Goal: Task Accomplishment & Management: Use online tool/utility

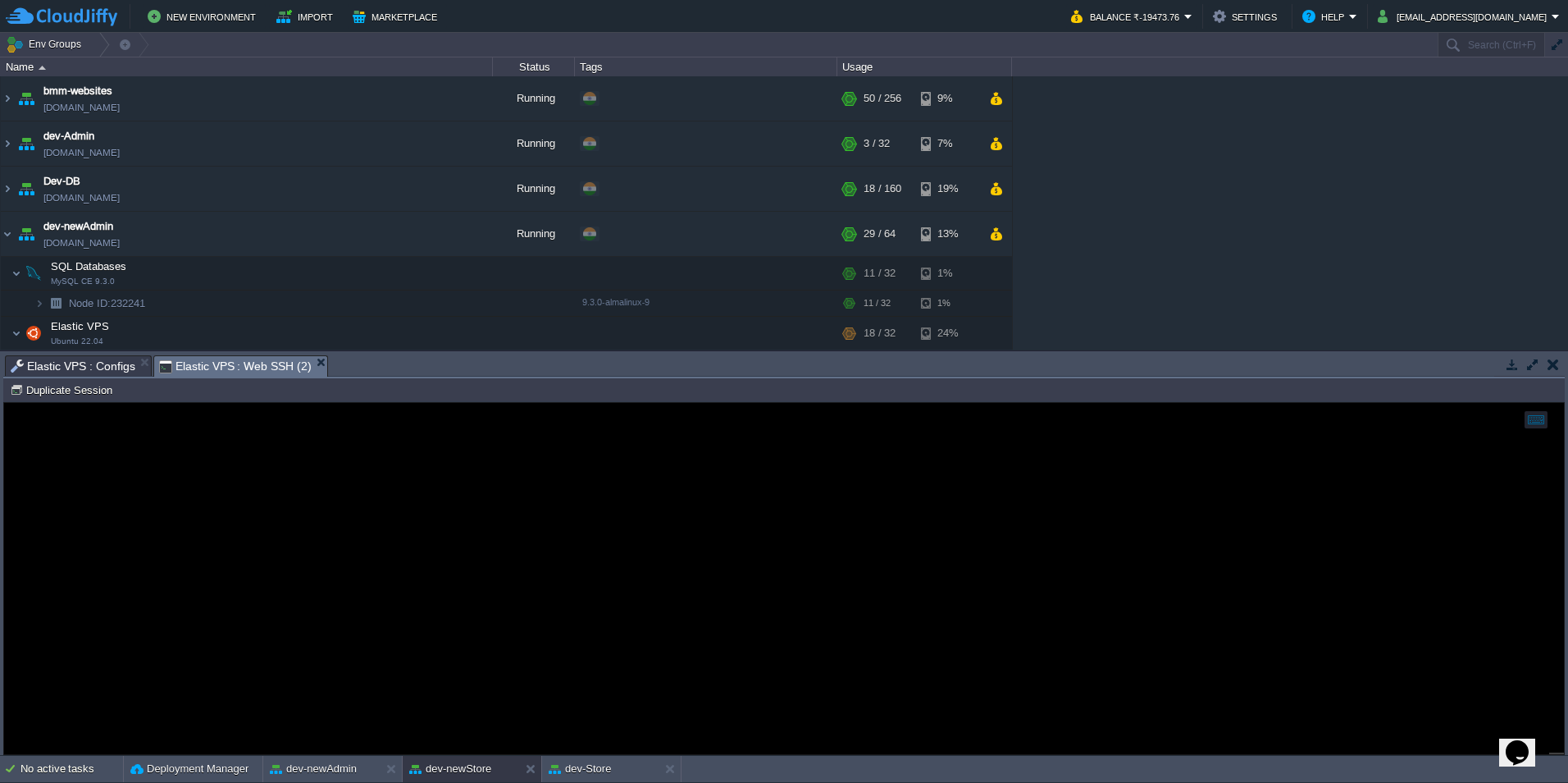
click at [95, 357] on span "Elastic VPS : Configs" at bounding box center [73, 366] width 125 height 20
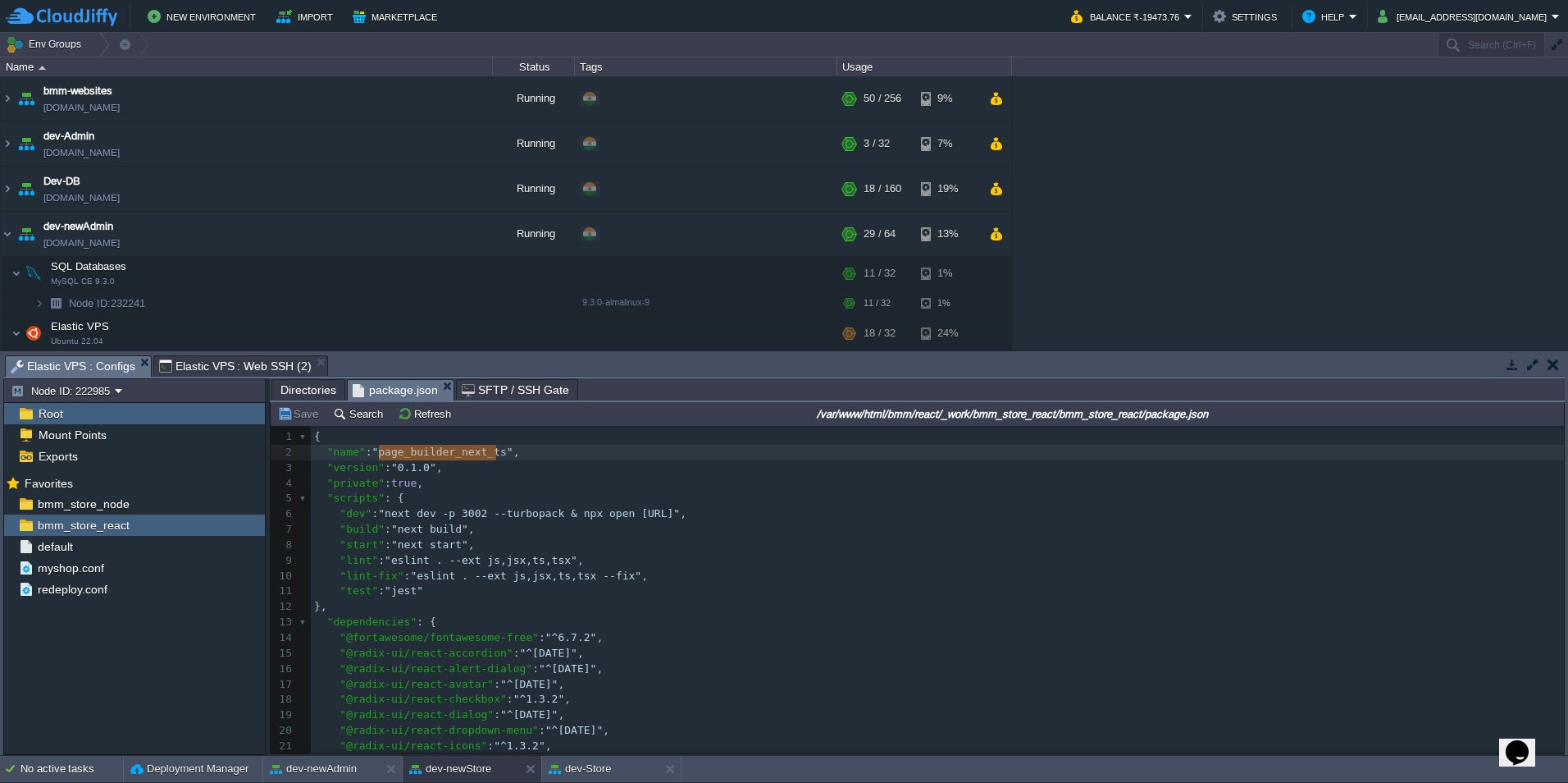
click at [1523, 740] on icon "$i18n('chat', 'chat_widget')" at bounding box center [1517, 752] width 23 height 25
click at [1380, 525] on div "You can monitor memory over time using below command: watch -n 5 "ps -eo pid,pm…" at bounding box center [1408, 555] width 274 height 59
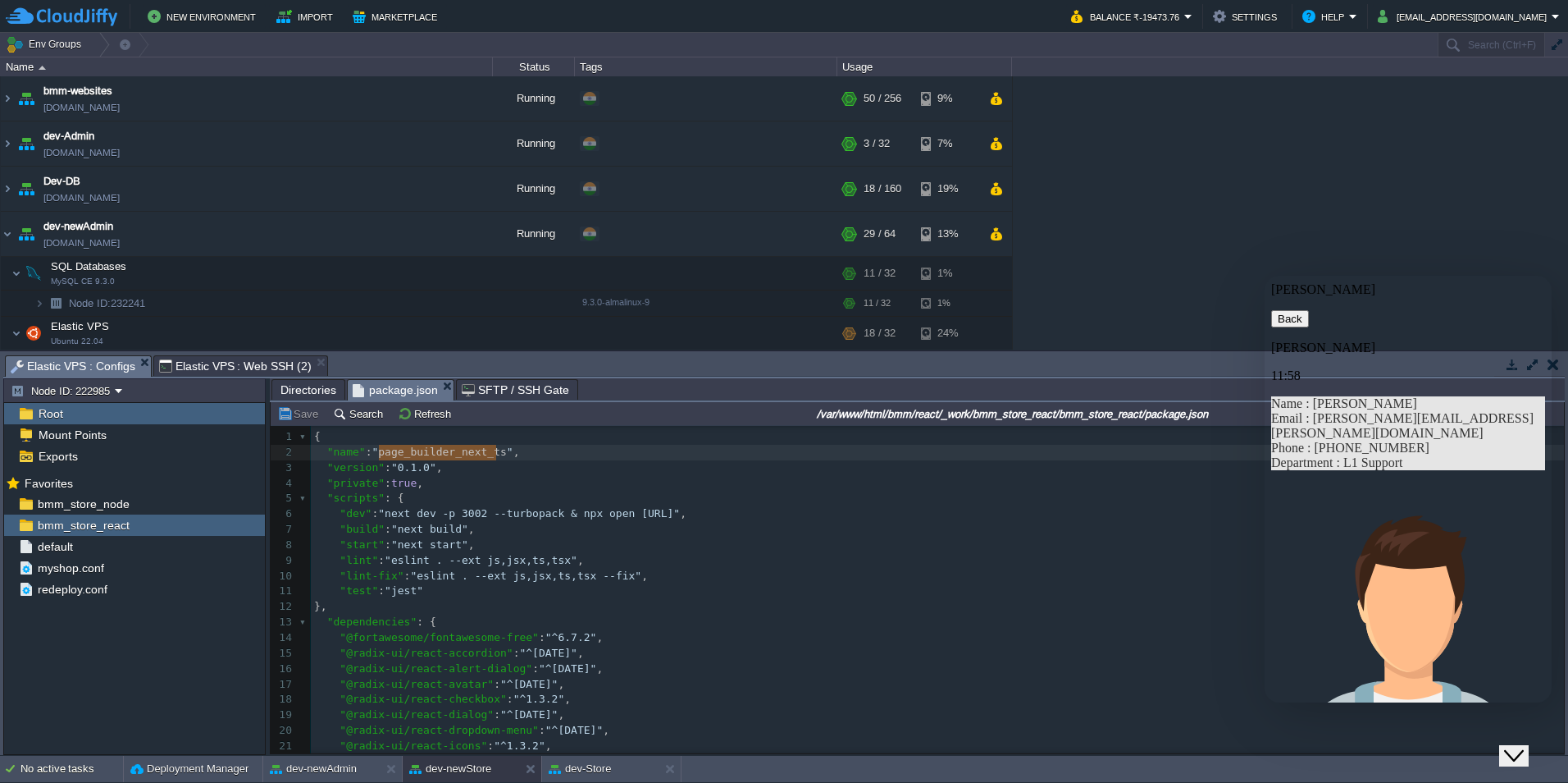
scroll to position [1035, 0]
drag, startPoint x: 1442, startPoint y: 565, endPoint x: 1335, endPoint y: 411, distance: 187.5
drag, startPoint x: 1335, startPoint y: 411, endPoint x: 1373, endPoint y: 463, distance: 64.4
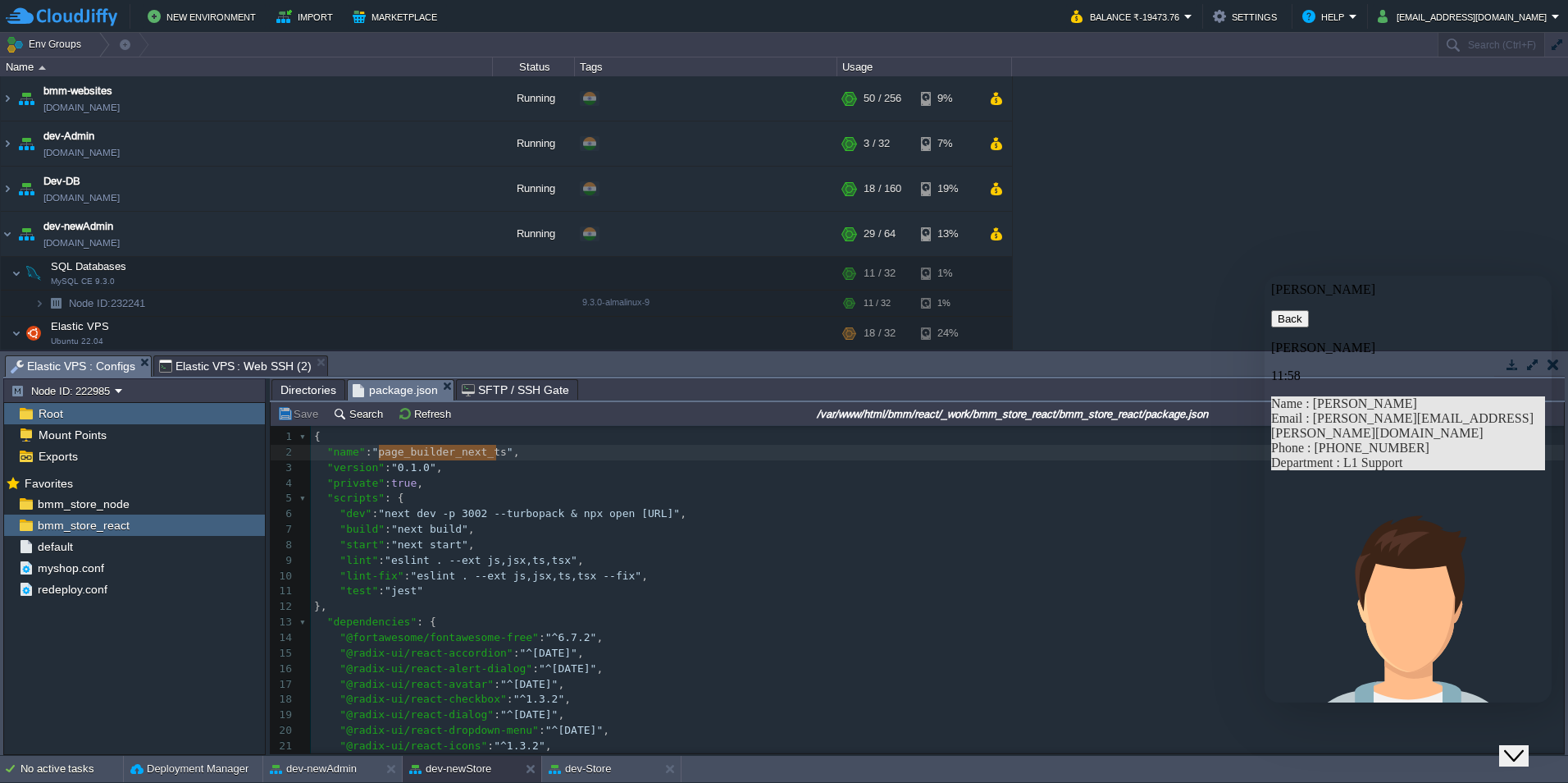
click at [1517, 750] on icon "Close Chat This icon closes the chat window." at bounding box center [1514, 755] width 20 height 20
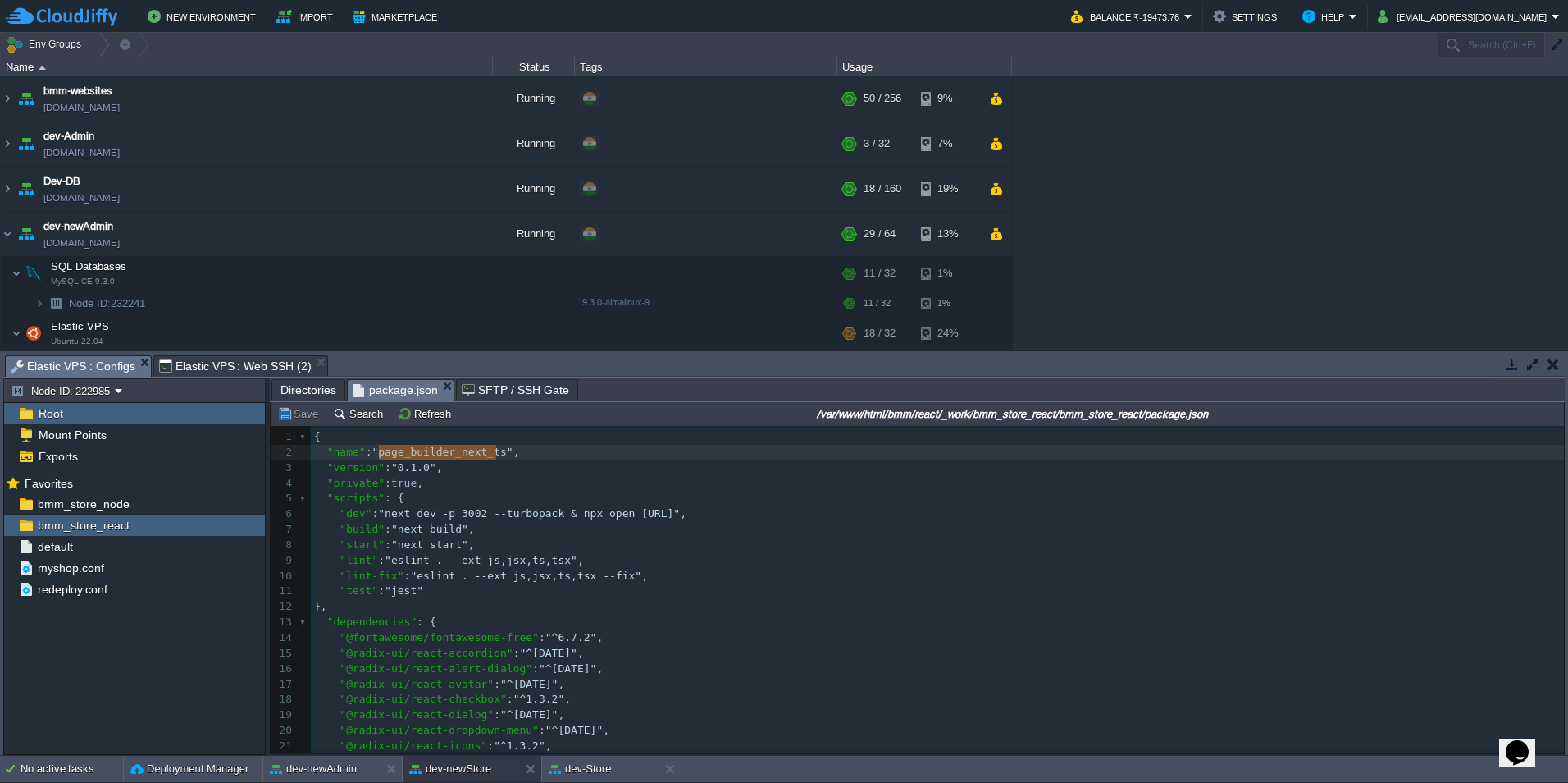
click at [188, 372] on span "Elastic VPS : Web SSH (2)" at bounding box center [236, 366] width 153 height 20
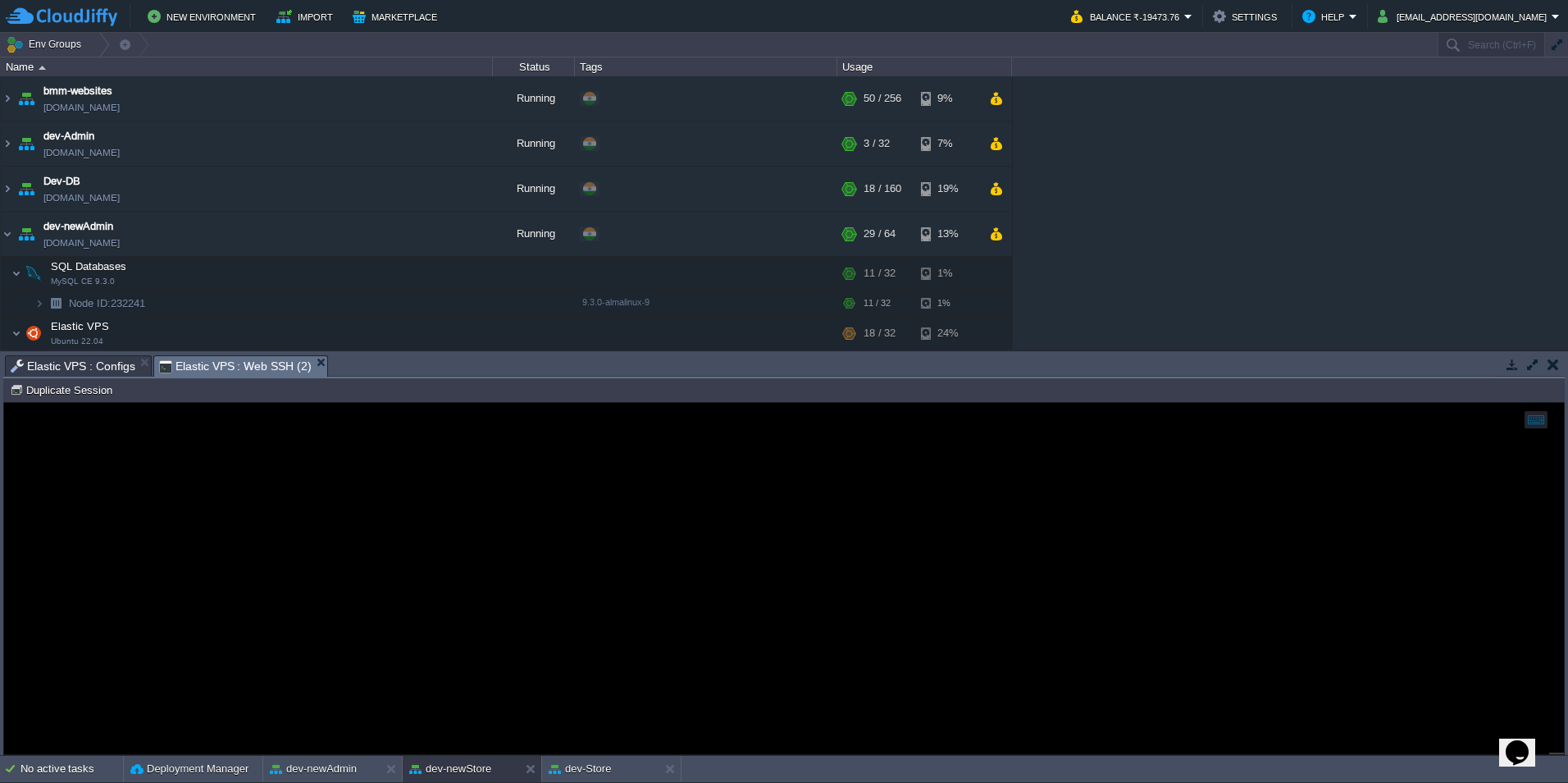
click at [89, 362] on span "Elastic VPS : Configs" at bounding box center [73, 366] width 125 height 20
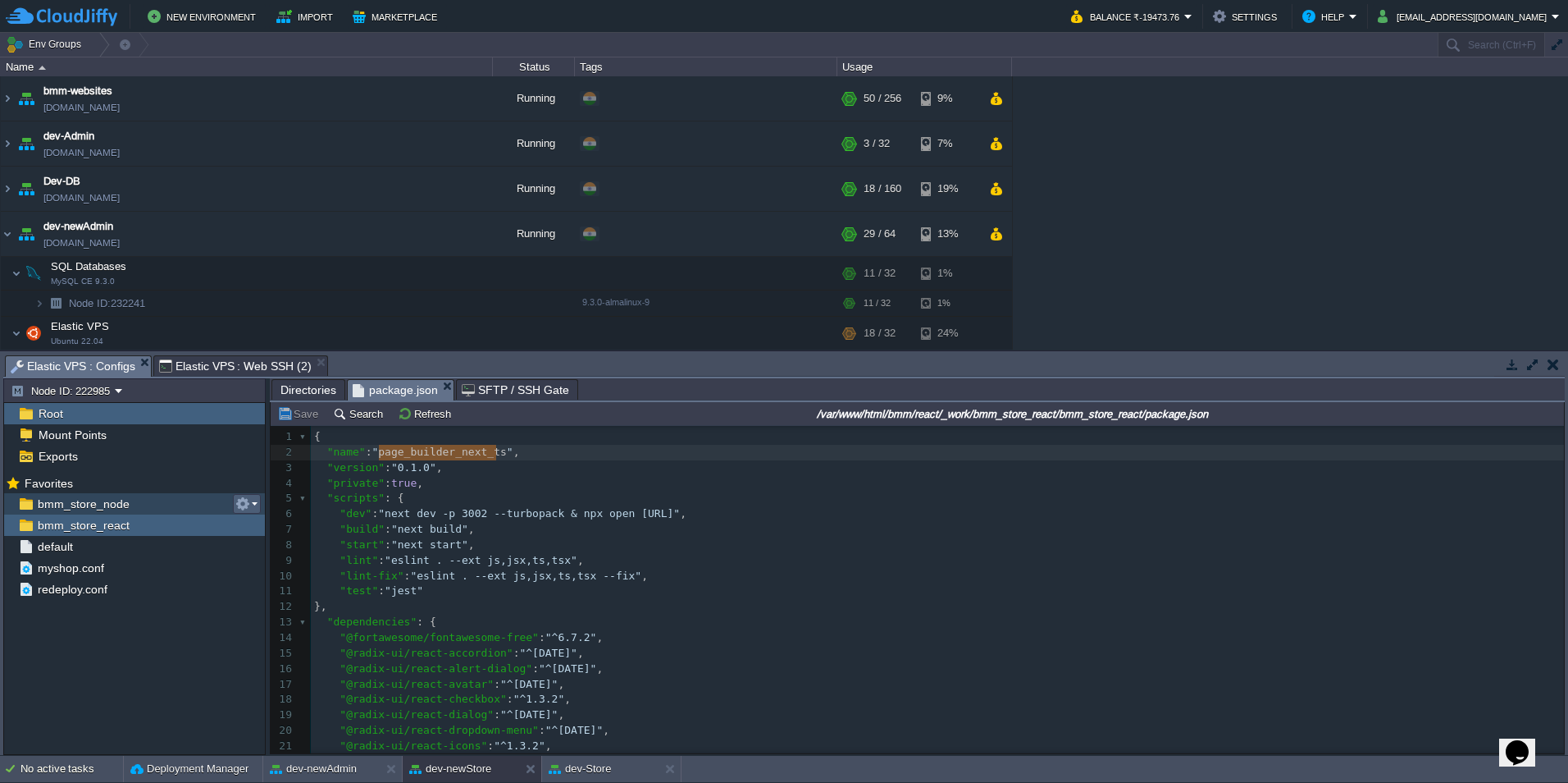
click at [254, 504] on em at bounding box center [246, 503] width 22 height 14
drag, startPoint x: 270, startPoint y: 527, endPoint x: 258, endPoint y: 497, distance: 32.3
click at [270, 527] on span "Copy Path" at bounding box center [283, 526] width 50 height 12
click at [271, 365] on span "Elastic VPS : Web SSH (2)" at bounding box center [236, 366] width 153 height 20
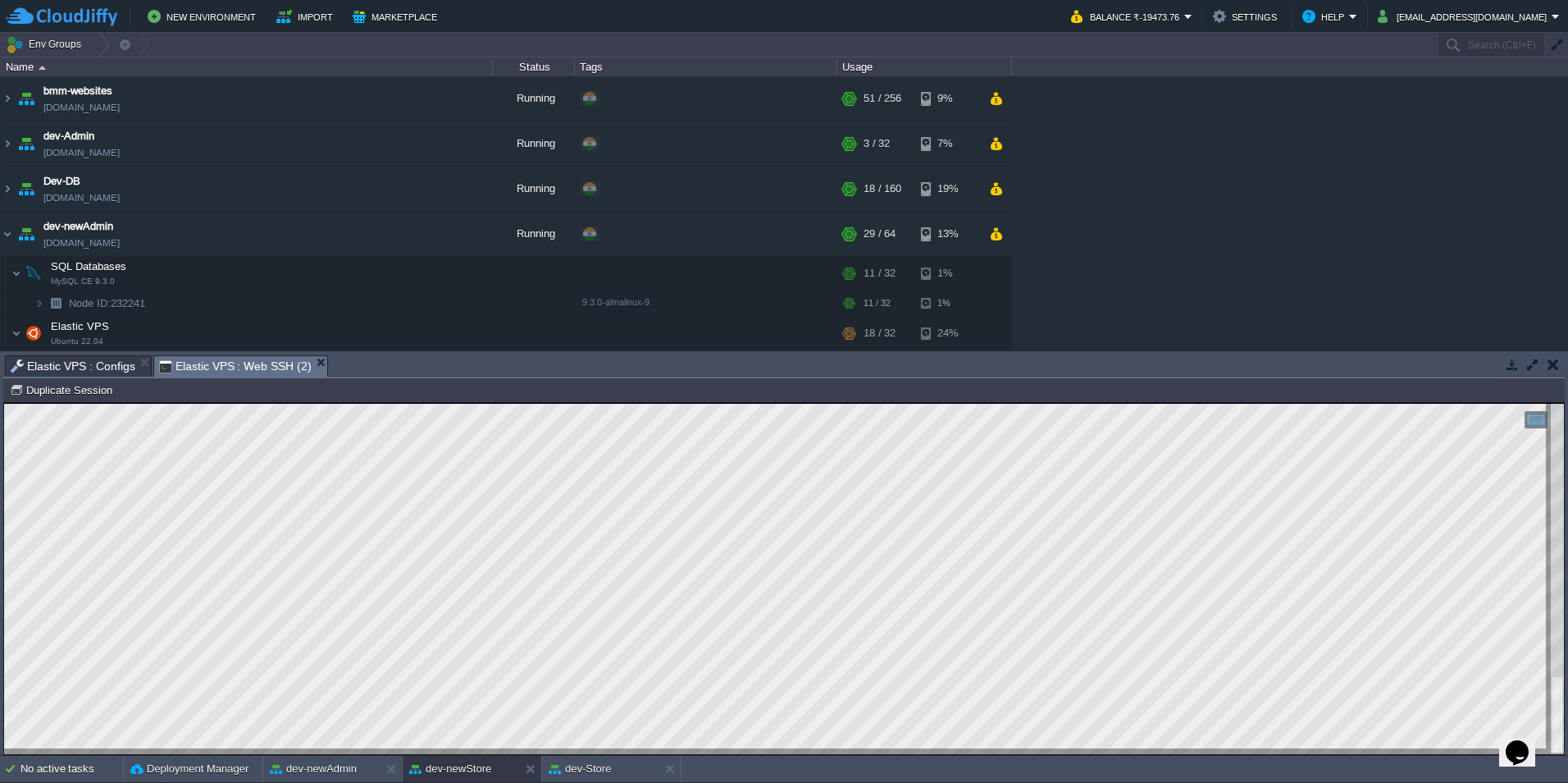
click at [590, 596] on div at bounding box center [784, 579] width 1559 height 350
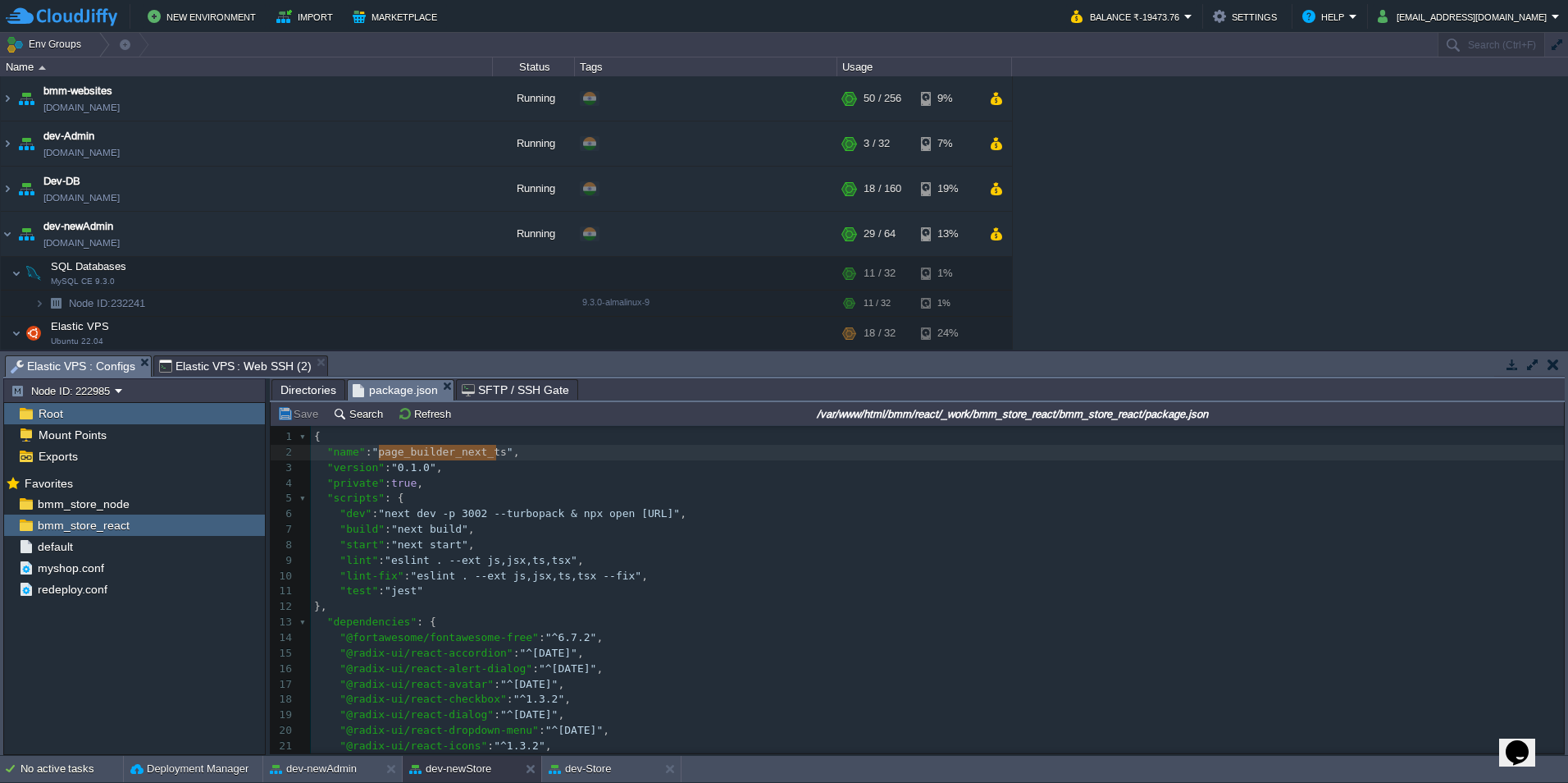
click at [109, 362] on span "Elastic VPS : Configs" at bounding box center [73, 366] width 125 height 20
click at [178, 523] on div "bmm_store_react" at bounding box center [134, 525] width 261 height 21
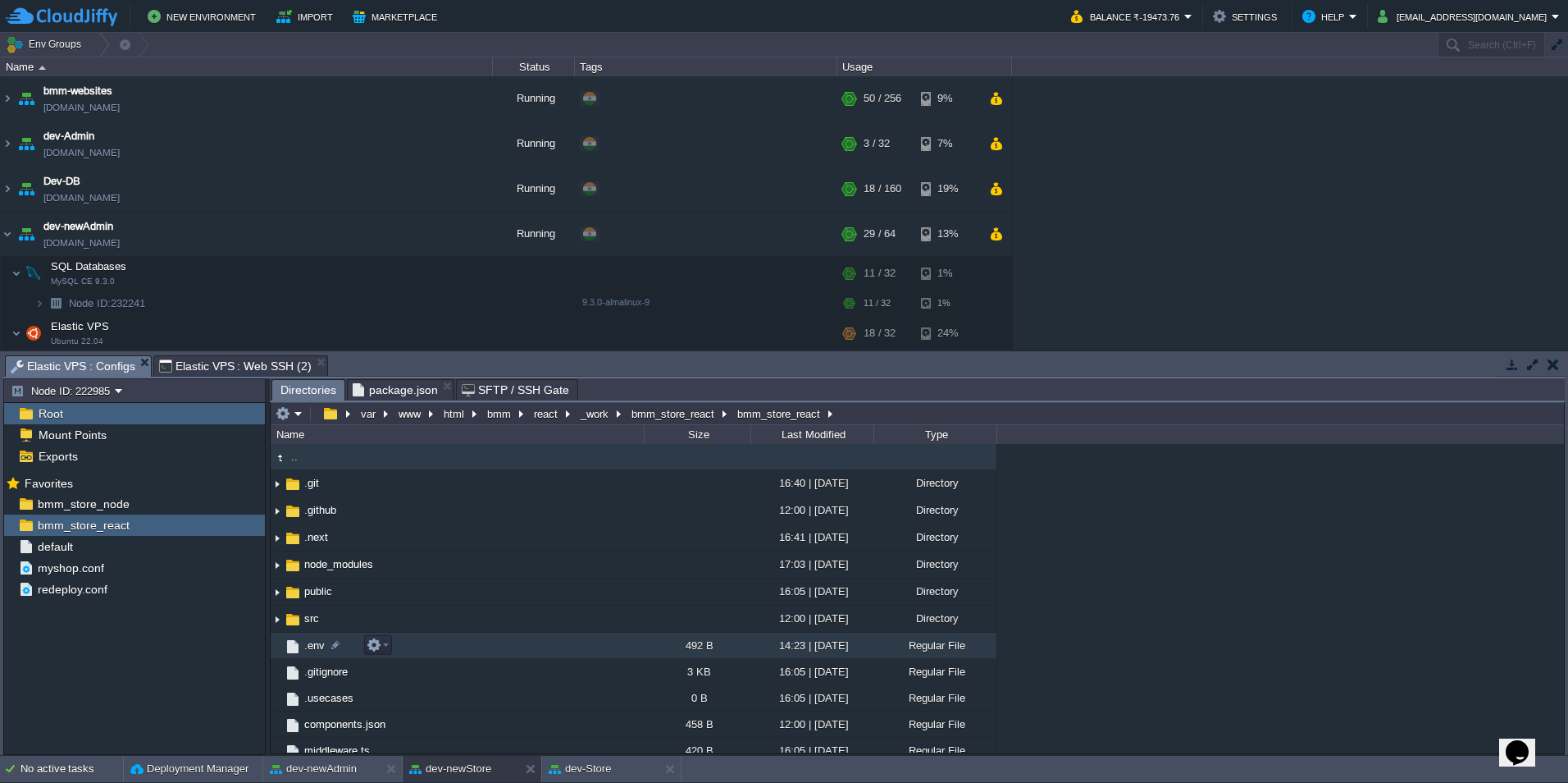
click at [307, 645] on span ".env" at bounding box center [314, 645] width 26 height 14
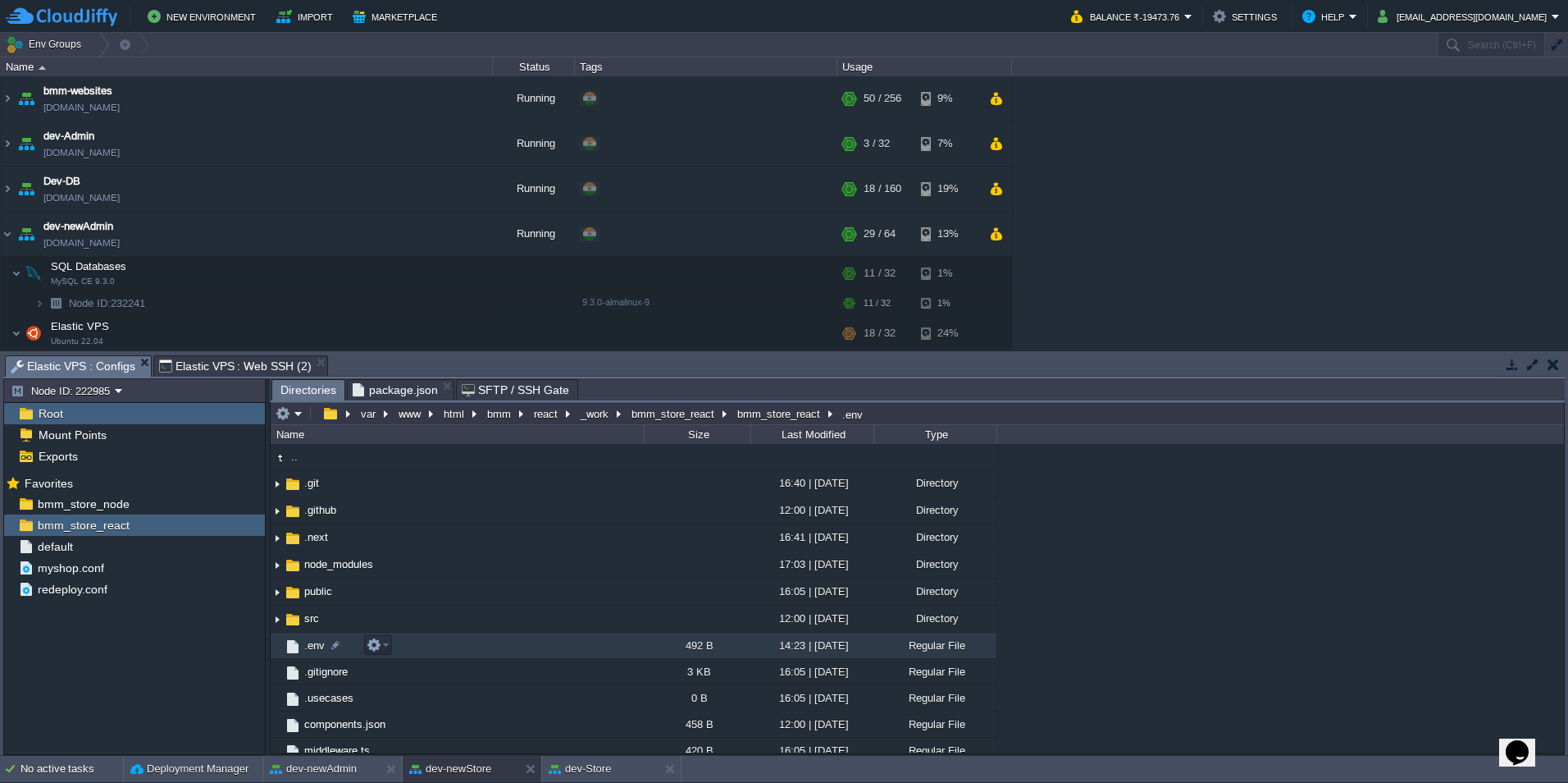
click at [307, 645] on span ".env" at bounding box center [314, 645] width 26 height 14
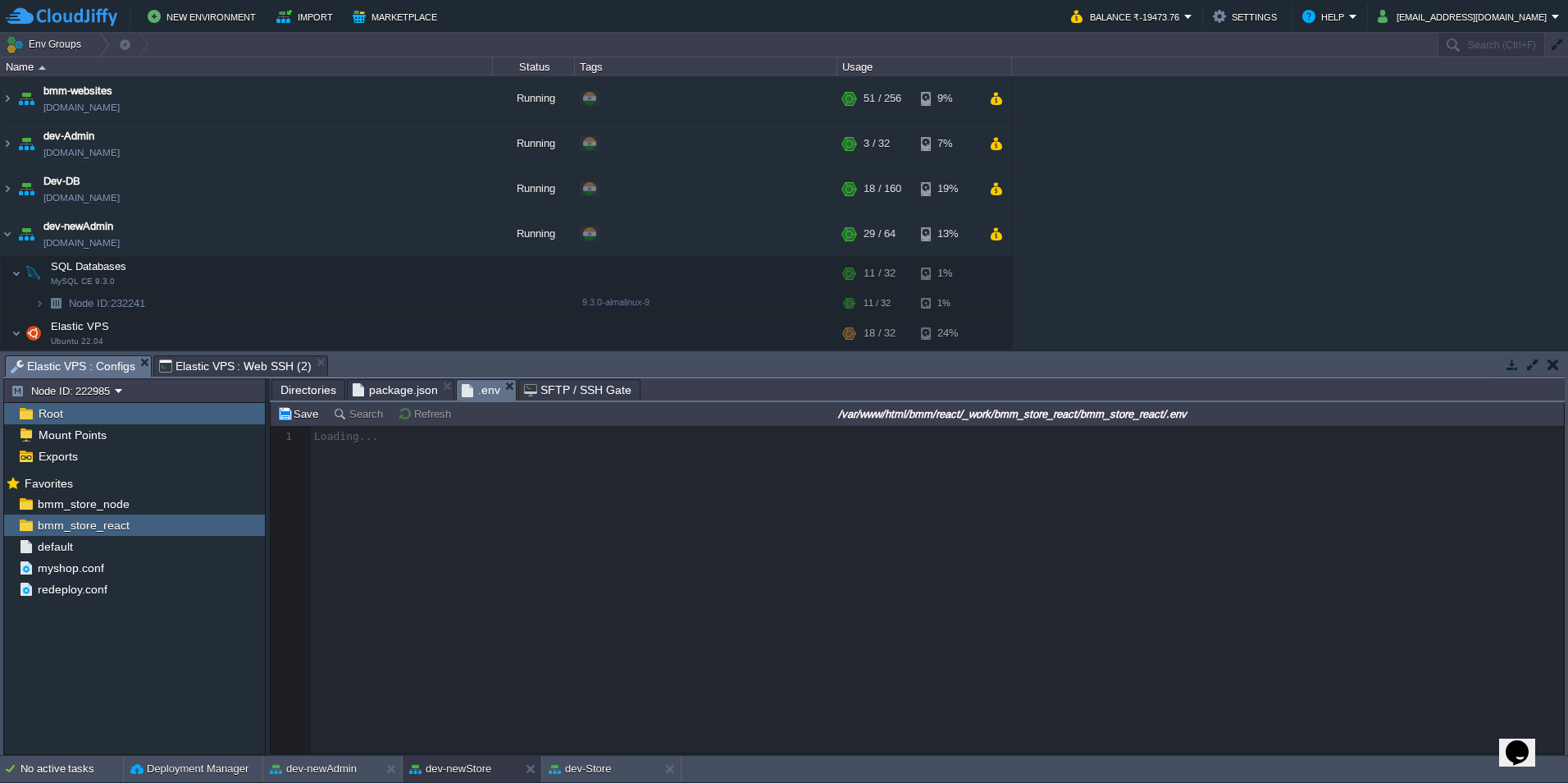
scroll to position [6, 0]
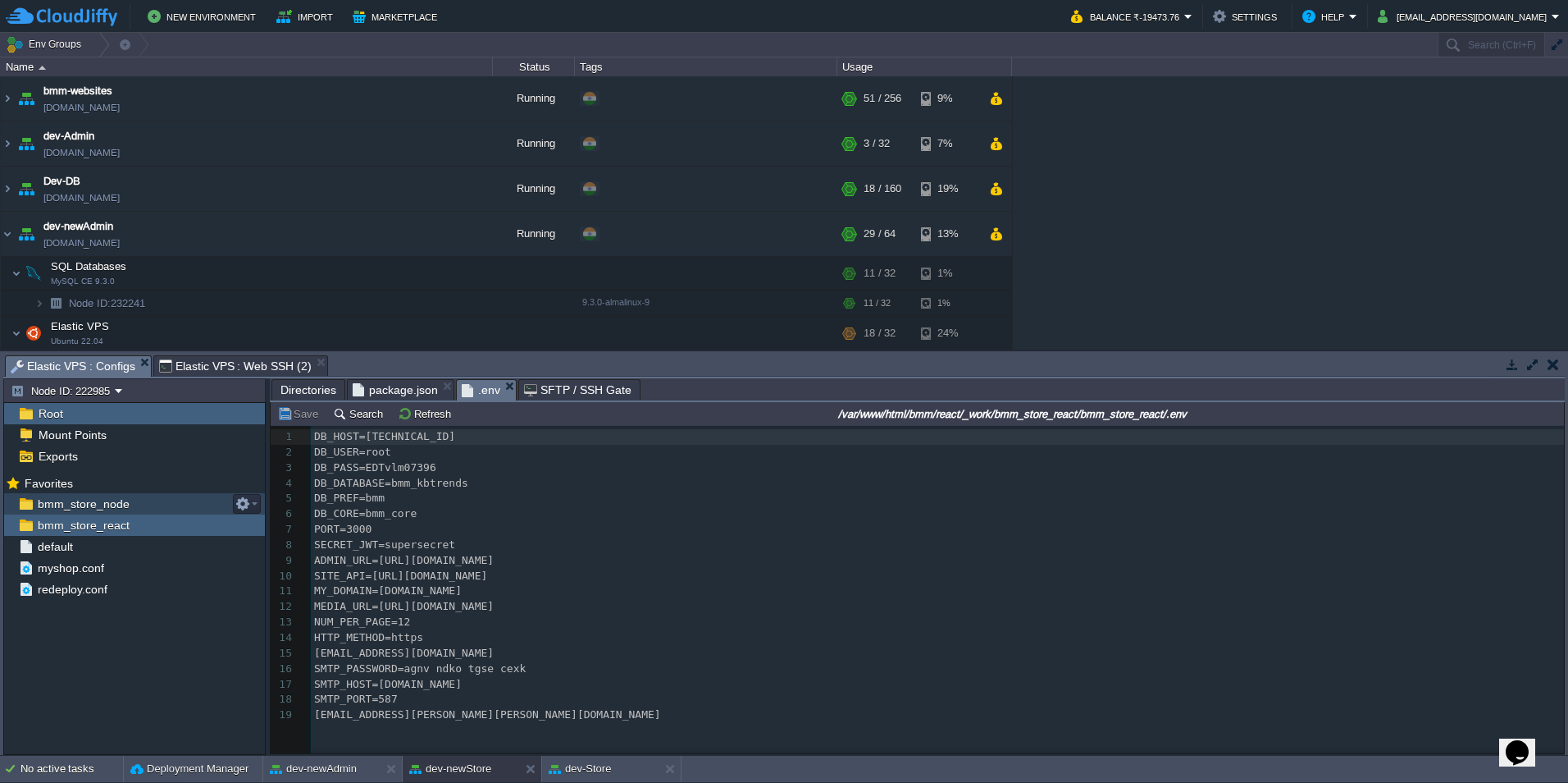
click at [165, 497] on div "bmm_store_node" at bounding box center [134, 503] width 261 height 21
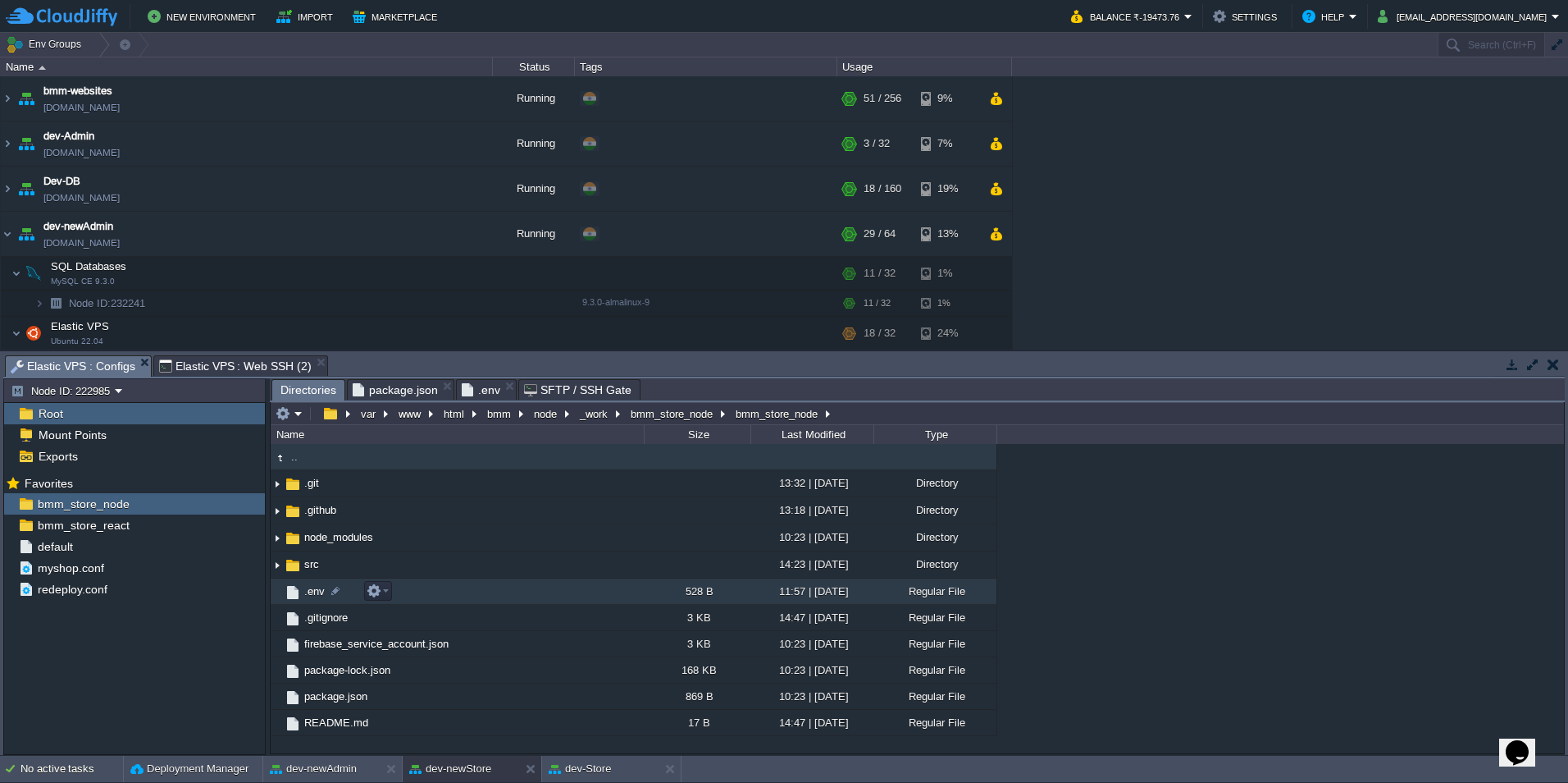
click at [346, 596] on td ".env" at bounding box center [457, 591] width 373 height 26
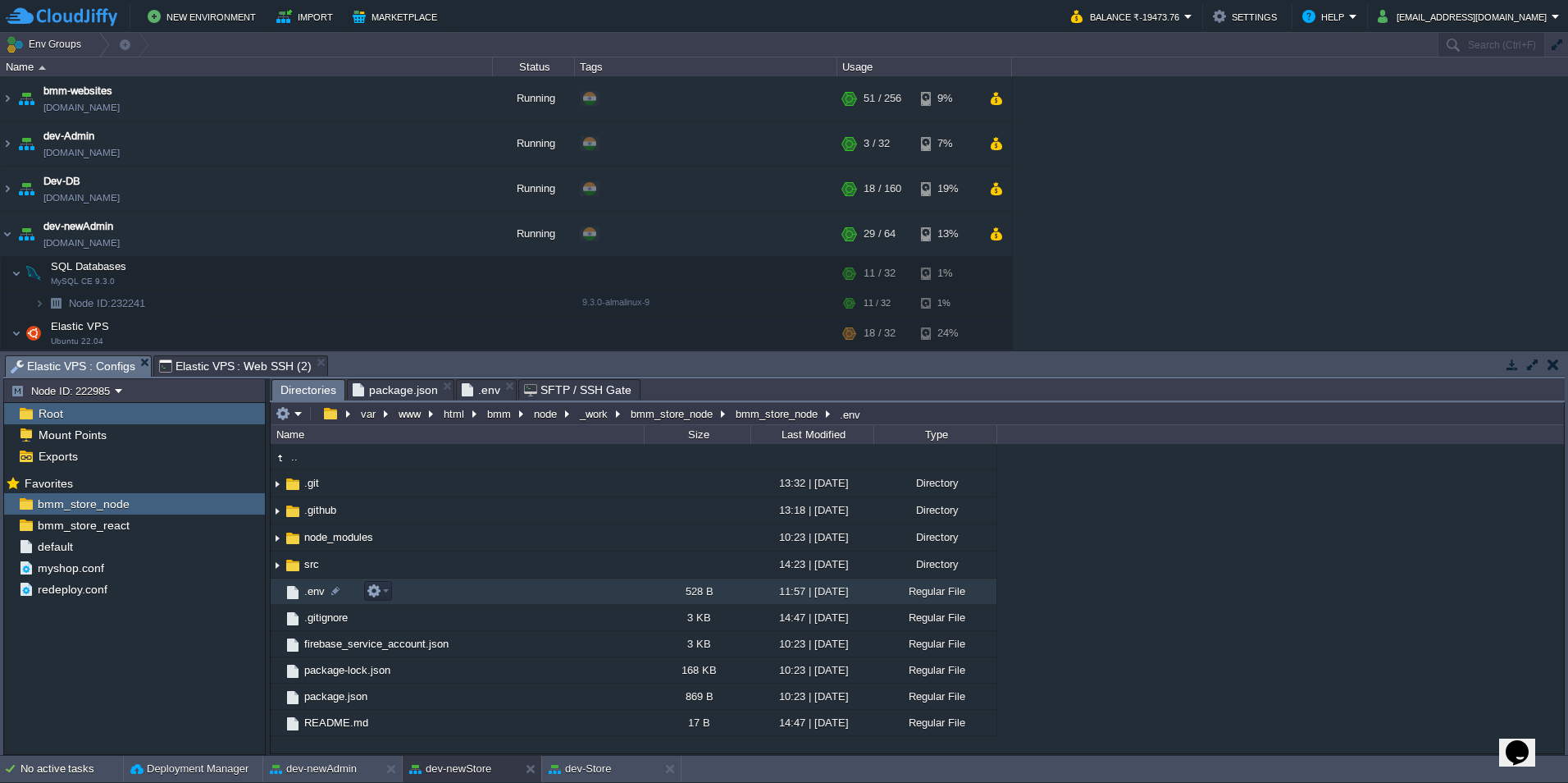
click at [346, 596] on td ".env" at bounding box center [457, 591] width 373 height 26
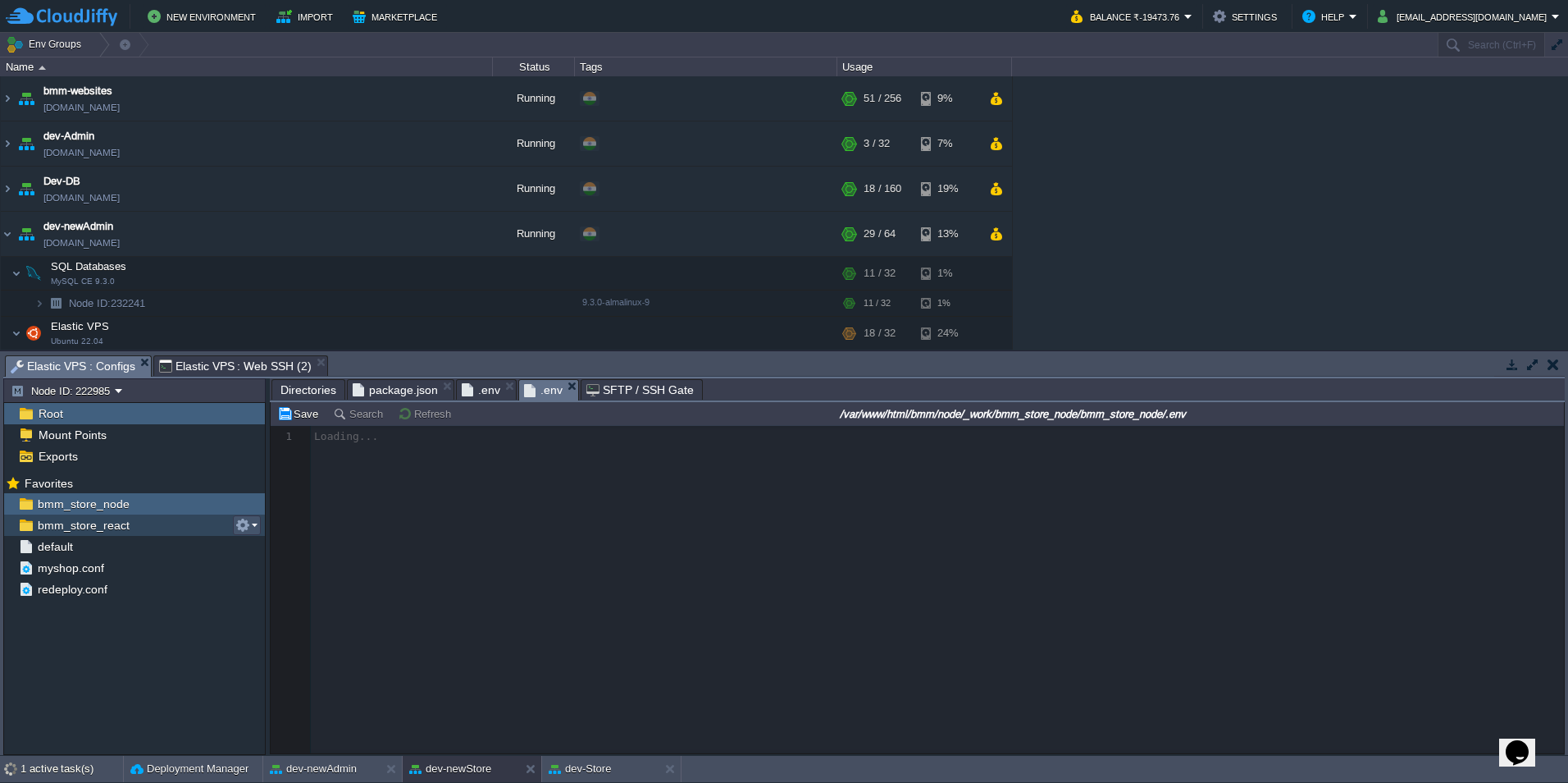
click at [240, 526] on button "button" at bounding box center [242, 524] width 14 height 14
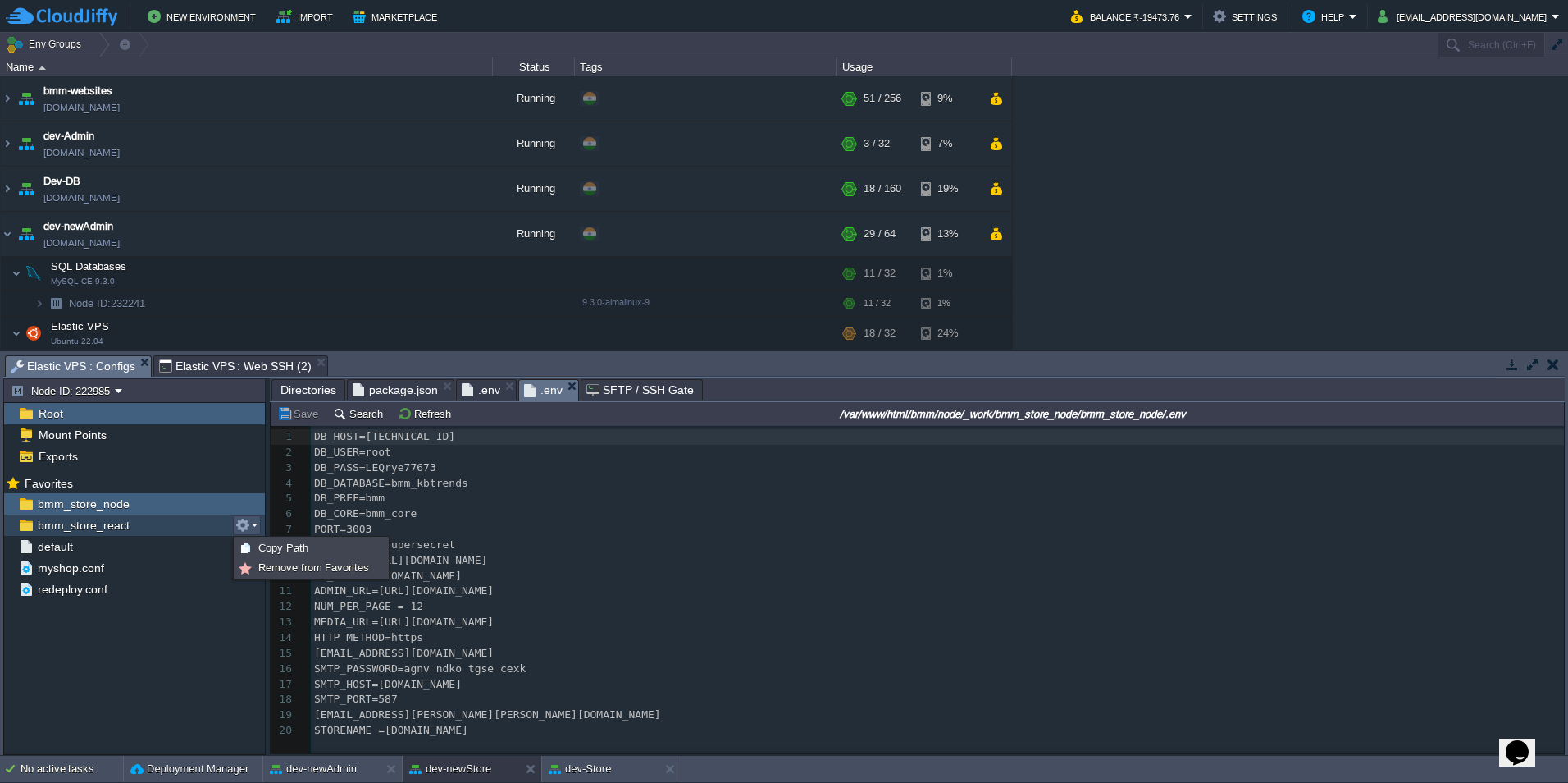
click at [254, 523] on em at bounding box center [246, 524] width 22 height 14
click at [256, 524] on em at bounding box center [246, 524] width 22 height 14
click at [271, 547] on span "Copy Path" at bounding box center [283, 547] width 50 height 12
click at [225, 368] on span "Elastic VPS : Web SSH (2)" at bounding box center [236, 366] width 153 height 20
click at [94, 364] on span "Elastic VPS : Configs" at bounding box center [73, 366] width 125 height 20
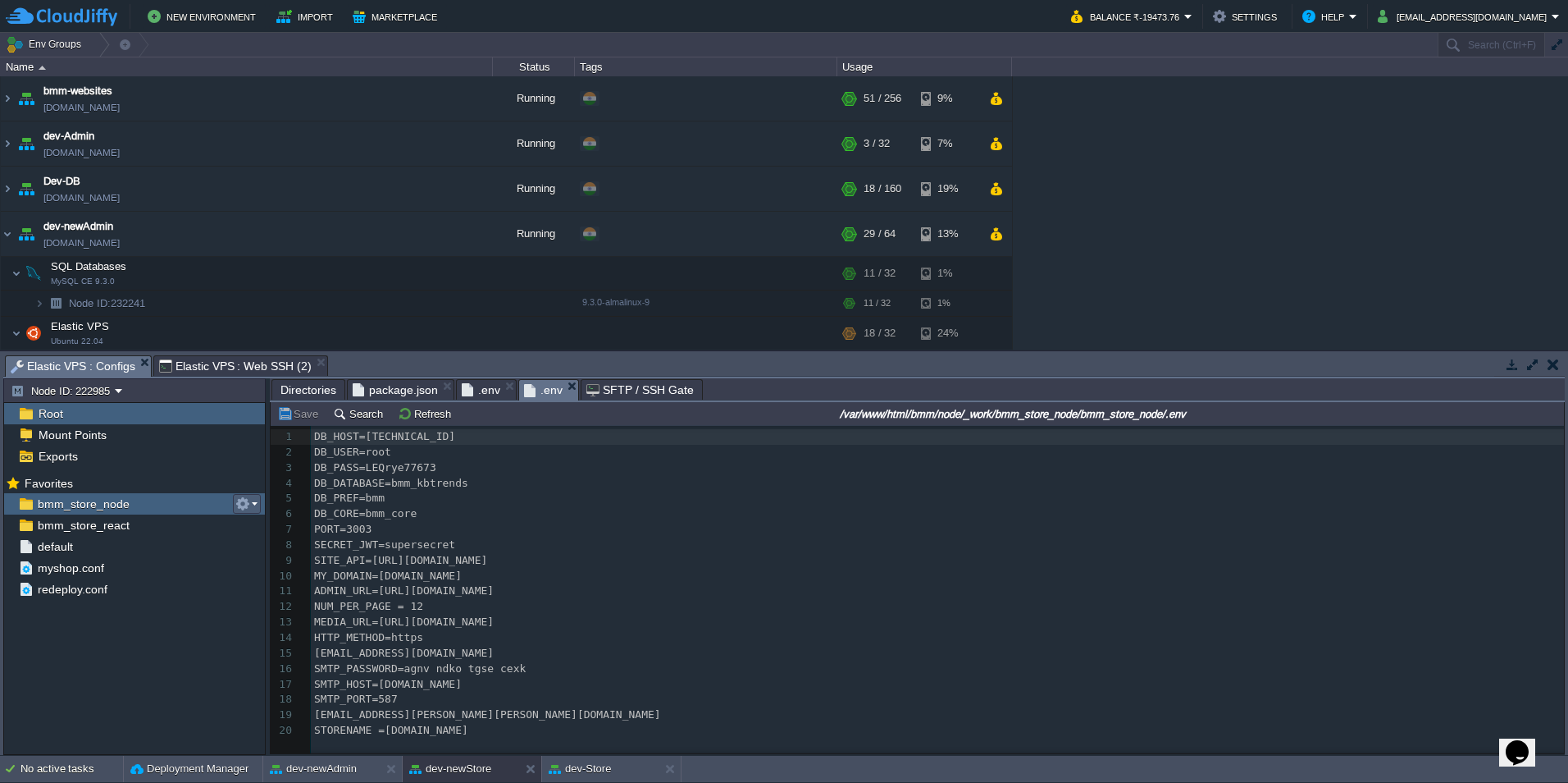
click at [243, 502] on button "button" at bounding box center [242, 503] width 14 height 14
drag, startPoint x: 282, startPoint y: 521, endPoint x: 272, endPoint y: 503, distance: 20.6
click at [282, 521] on span "Copy Path" at bounding box center [283, 526] width 50 height 12
type textarea "/var/www/html/bmm/node/_work/bmm_store_node/bmm_store_node"
click at [271, 364] on span "Elastic VPS : Web SSH (2)" at bounding box center [236, 366] width 153 height 20
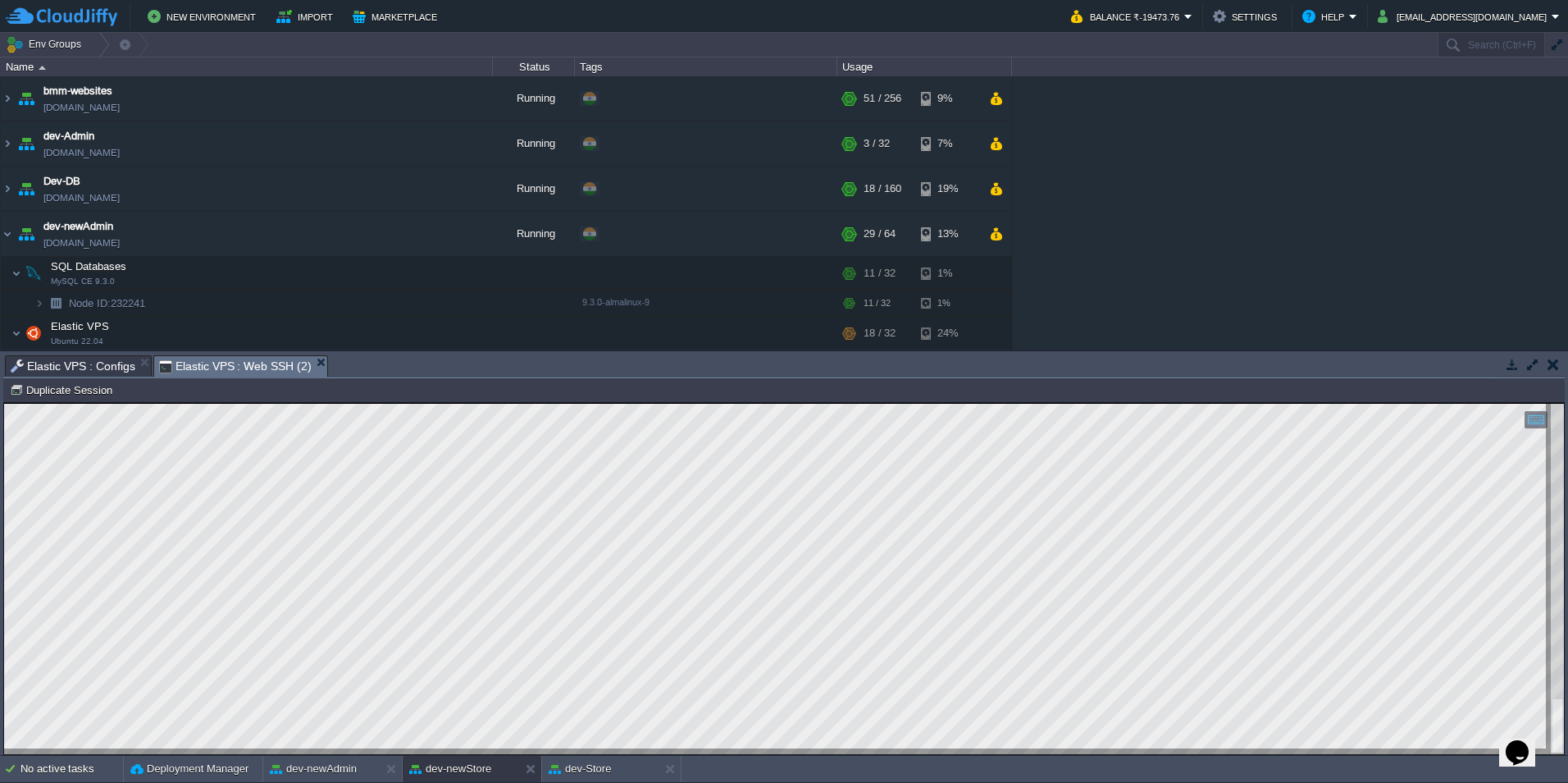
click at [620, 751] on div at bounding box center [784, 579] width 1559 height 350
